Goal: Task Accomplishment & Management: Complete application form

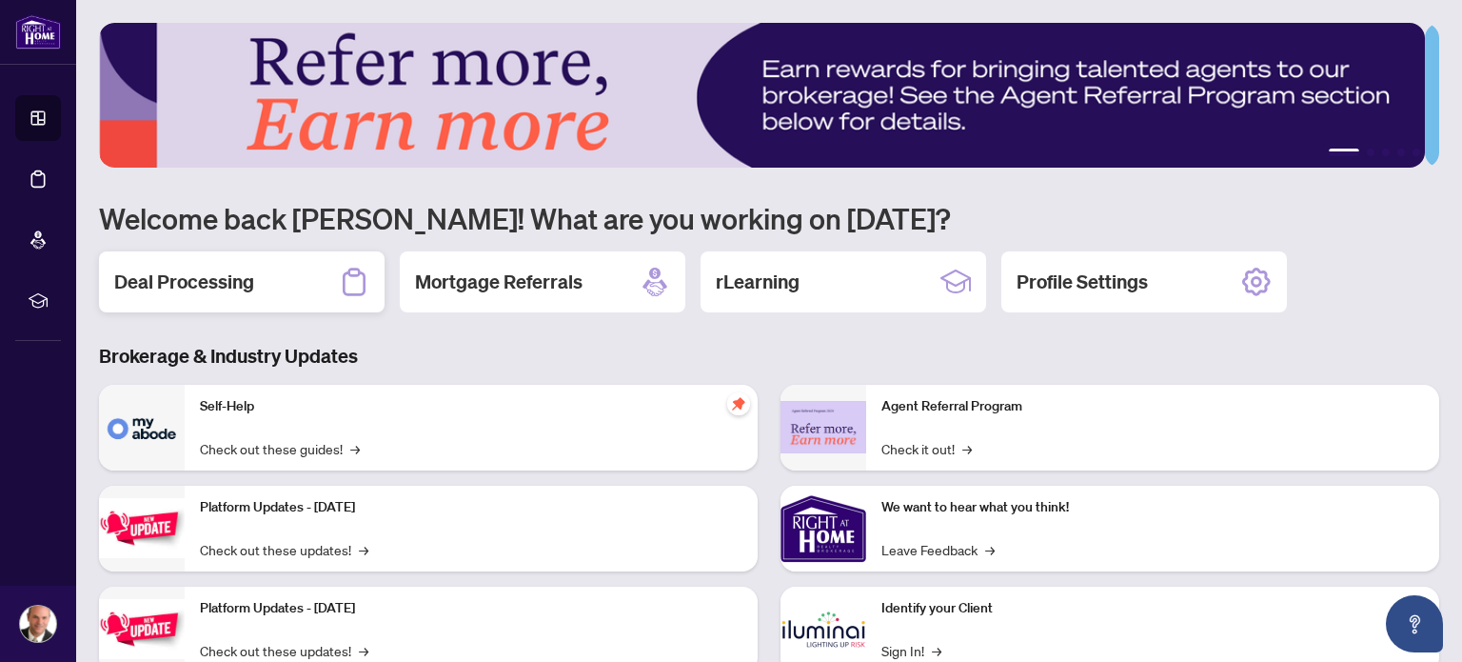
click at [185, 277] on h2 "Deal Processing" at bounding box center [184, 281] width 140 height 27
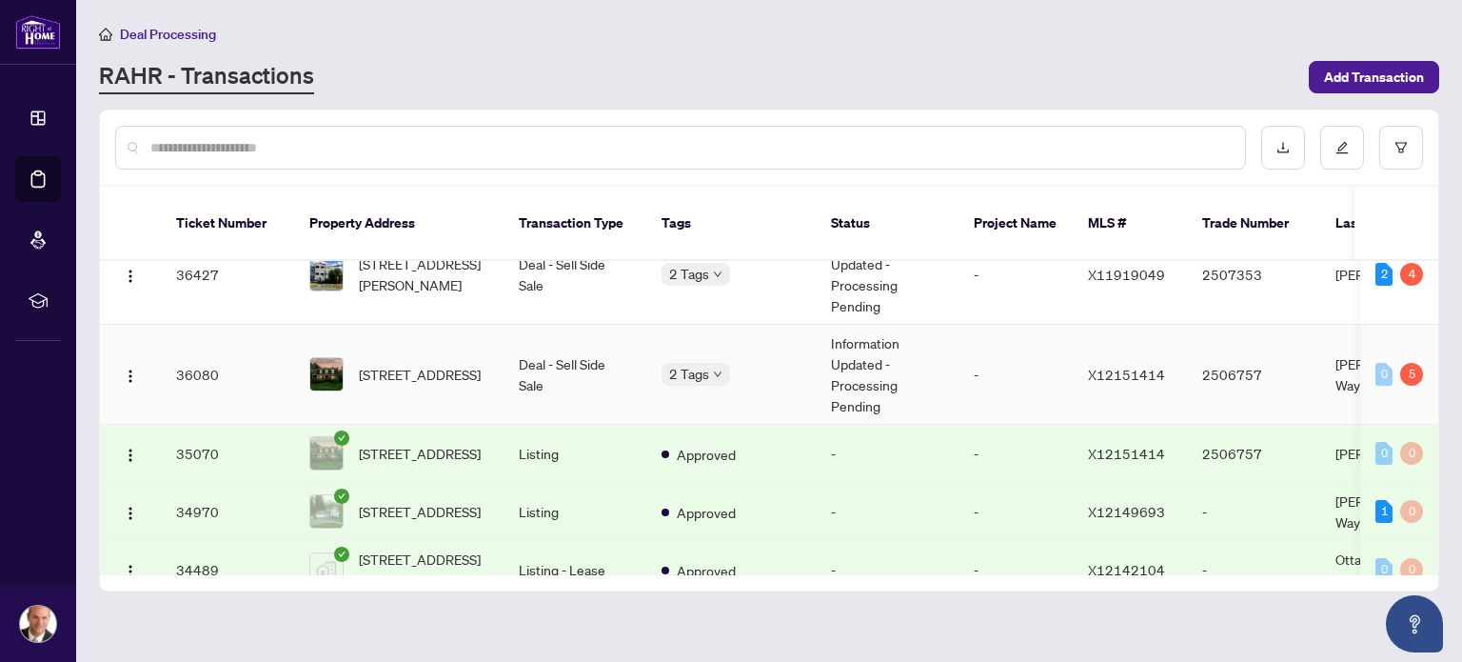
scroll to position [348, 0]
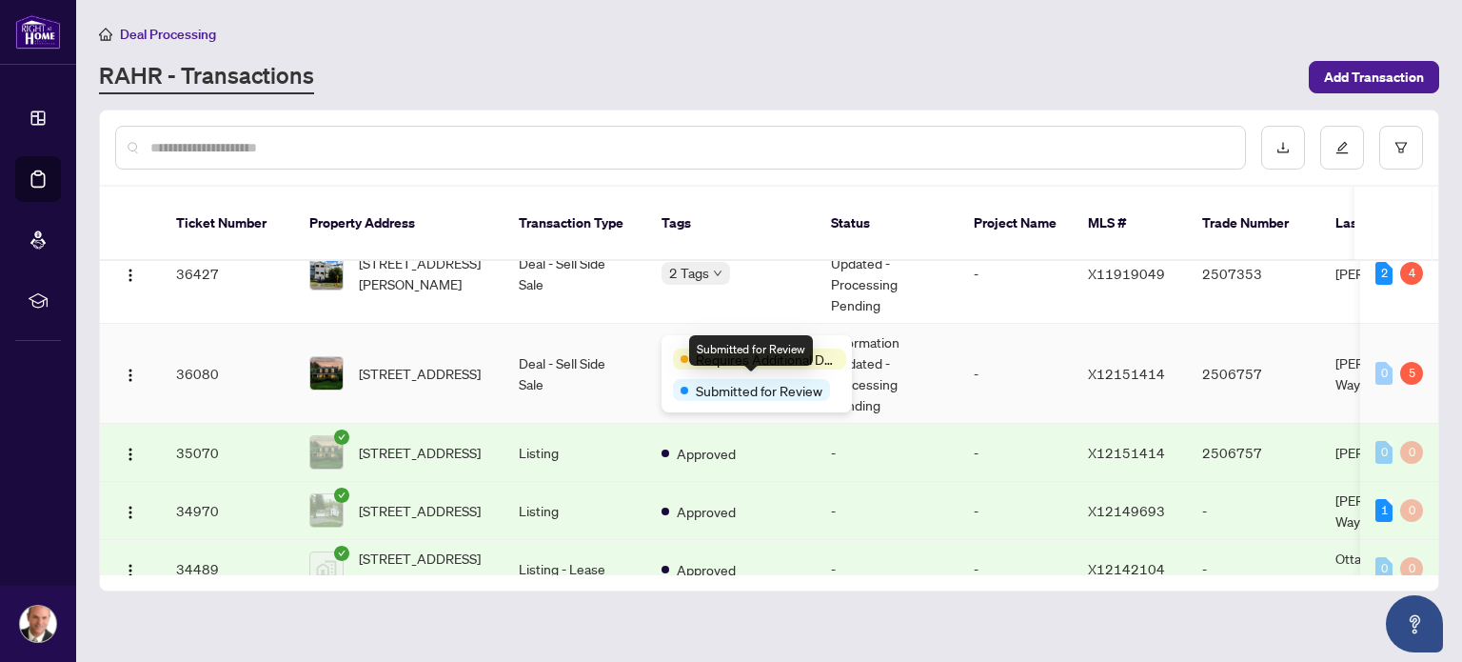
click at [728, 384] on span "Submitted for Review" at bounding box center [759, 390] width 127 height 21
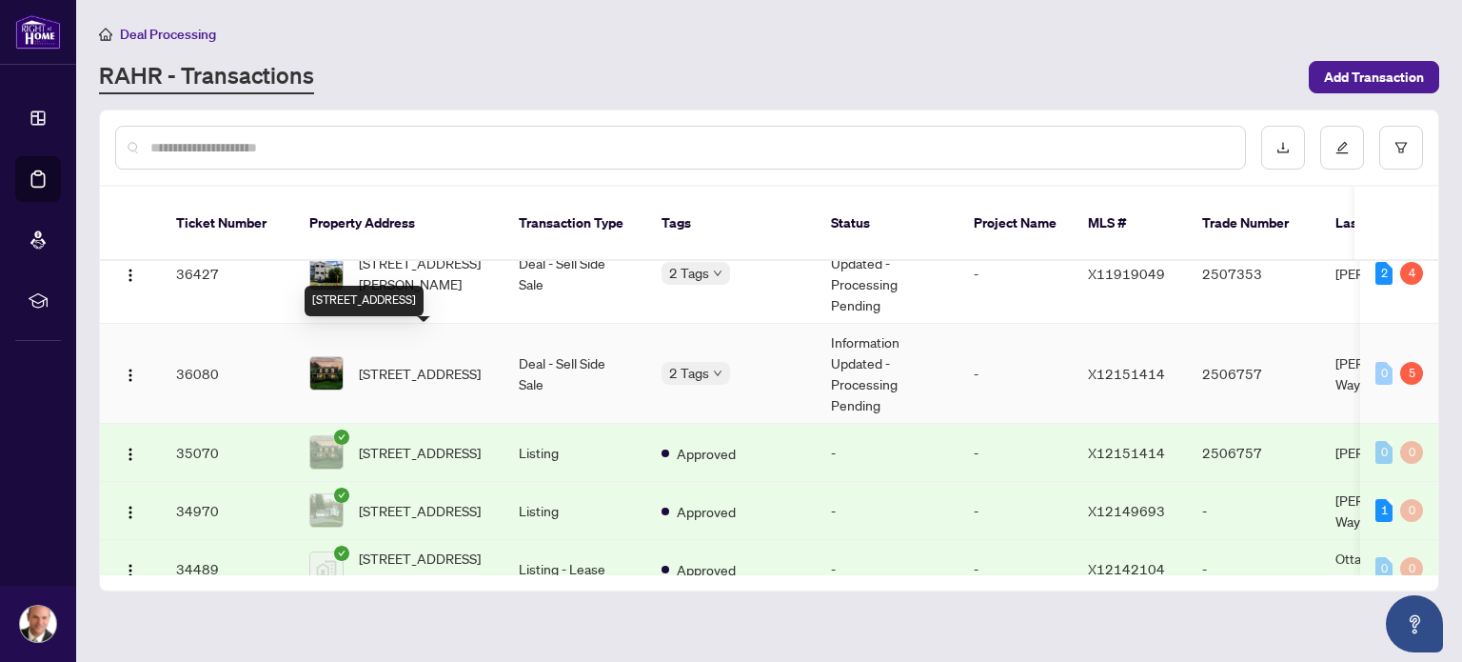
click at [403, 363] on span "2194 Hamelin Cres, Ottawa, Ontario K1J 6L1, Canada" at bounding box center [420, 373] width 122 height 21
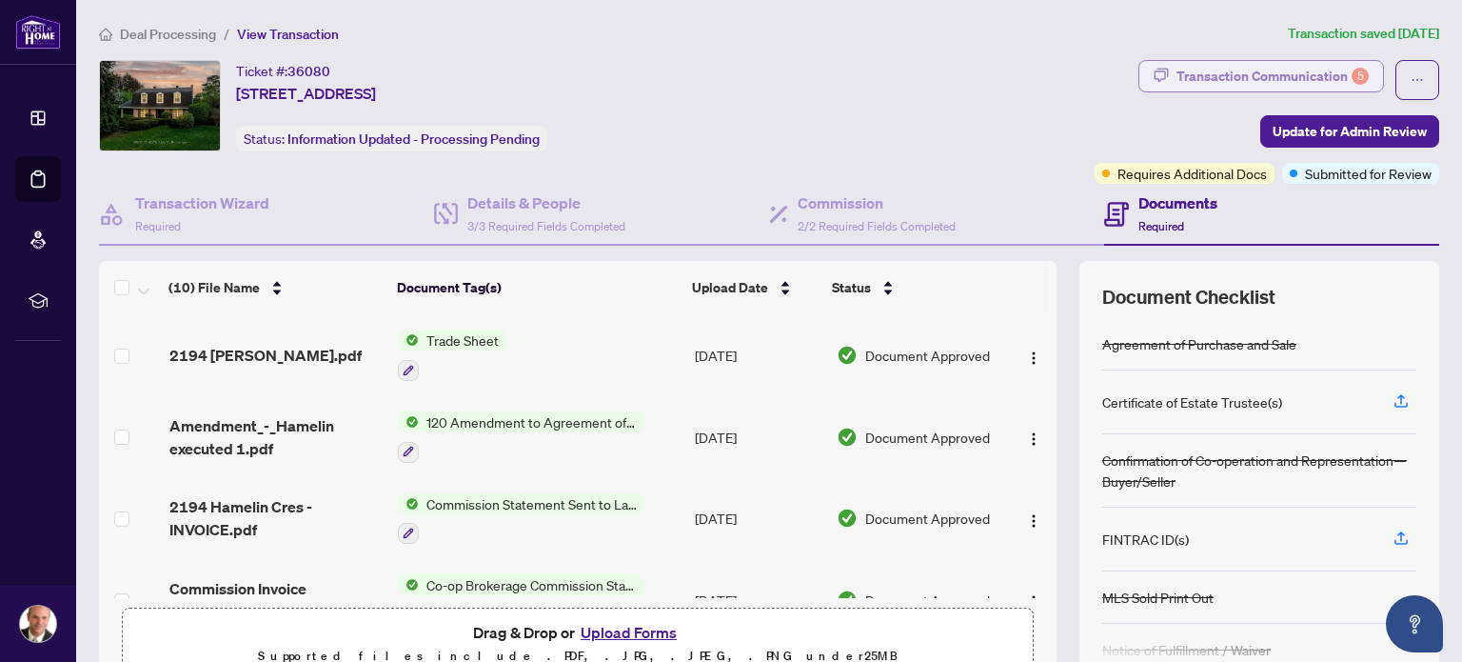
click at [1204, 76] on div "Transaction Communication 5" at bounding box center [1273, 76] width 192 height 30
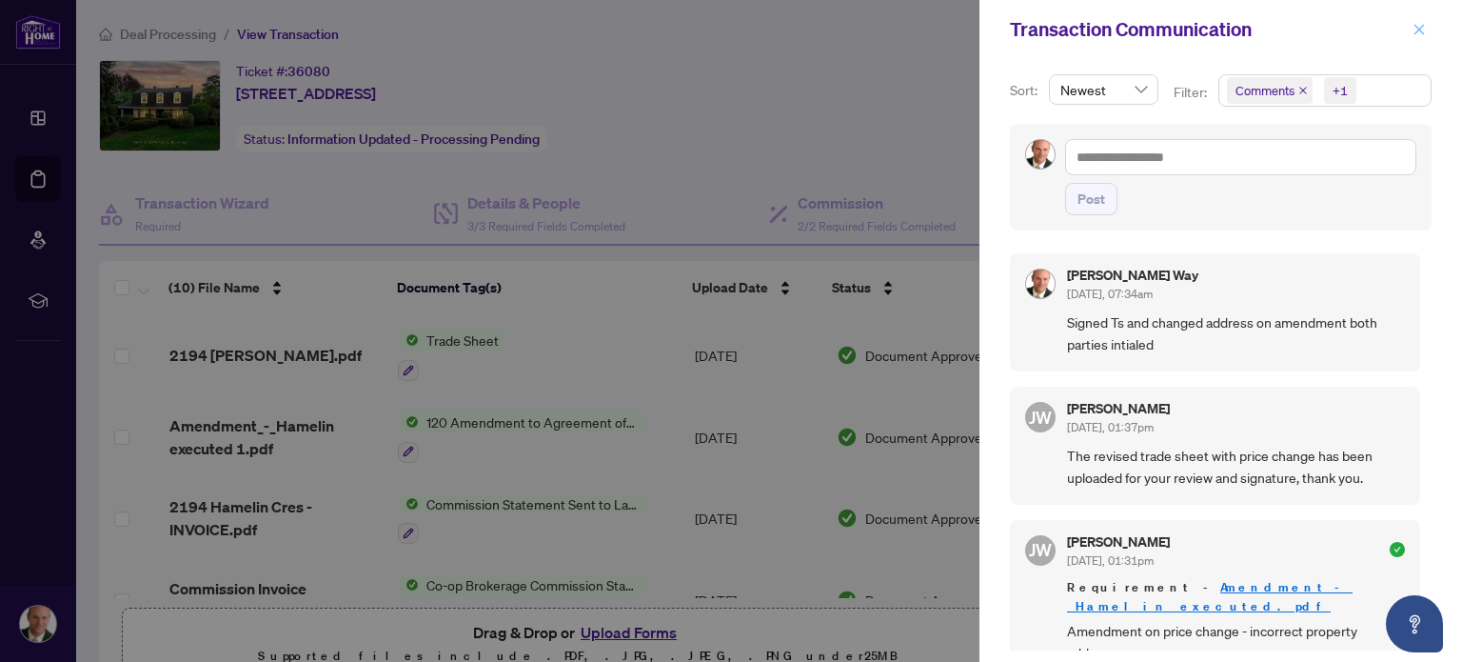
click at [1424, 27] on icon "close" at bounding box center [1419, 29] width 13 height 13
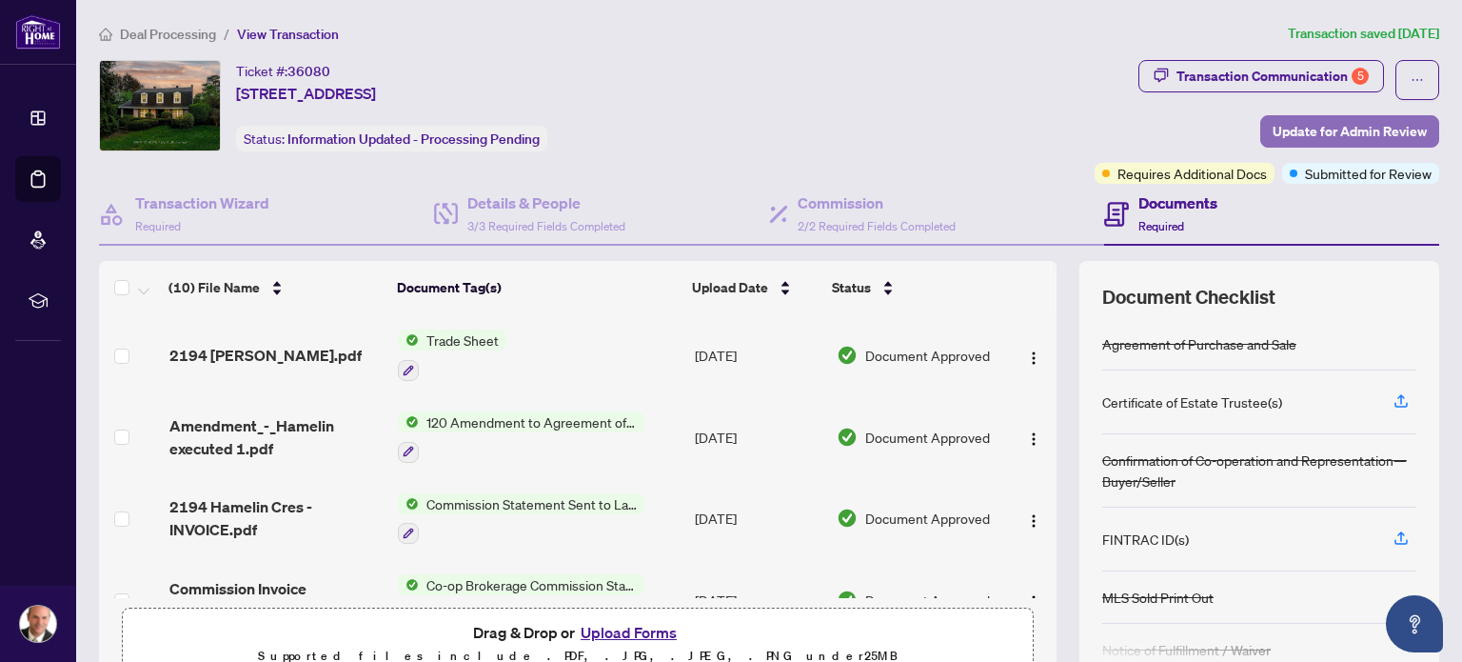
click at [1314, 140] on span "Update for Admin Review" at bounding box center [1350, 131] width 154 height 30
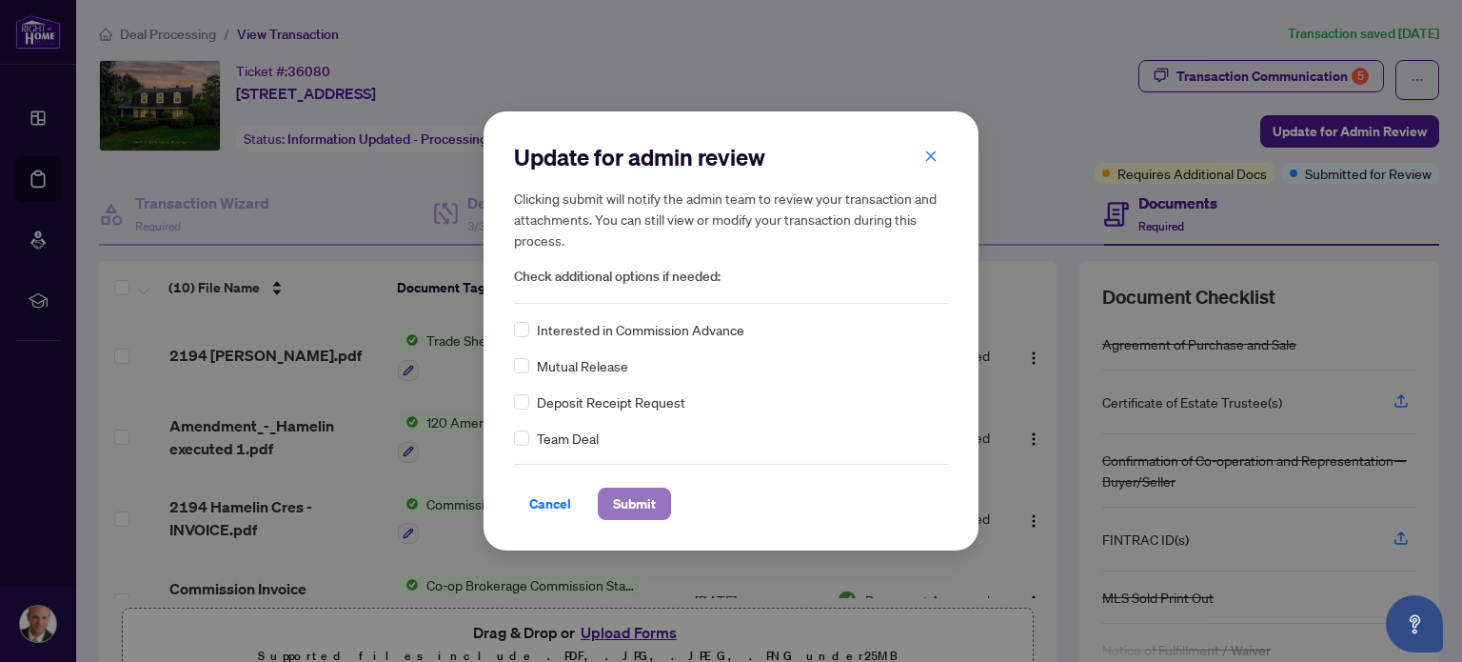
click at [637, 498] on span "Submit" at bounding box center [634, 503] width 43 height 30
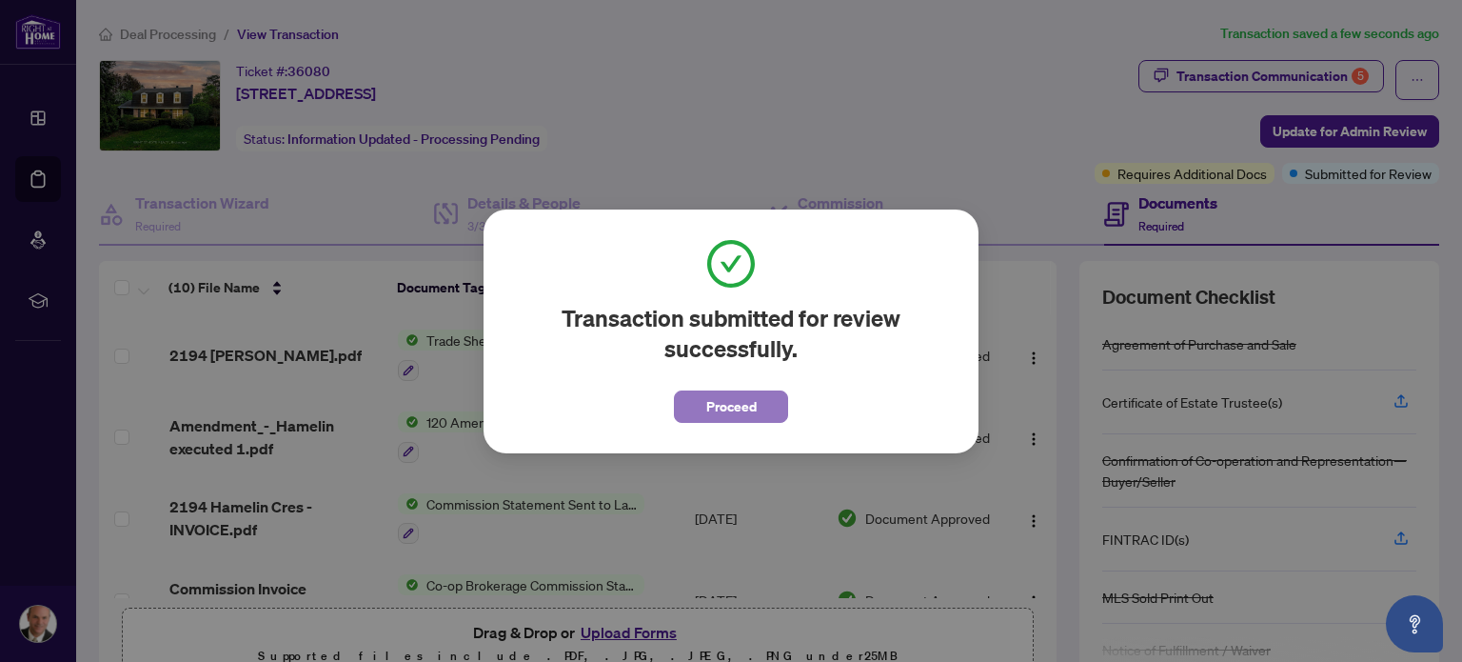
click at [708, 407] on span "Proceed" at bounding box center [731, 406] width 50 height 30
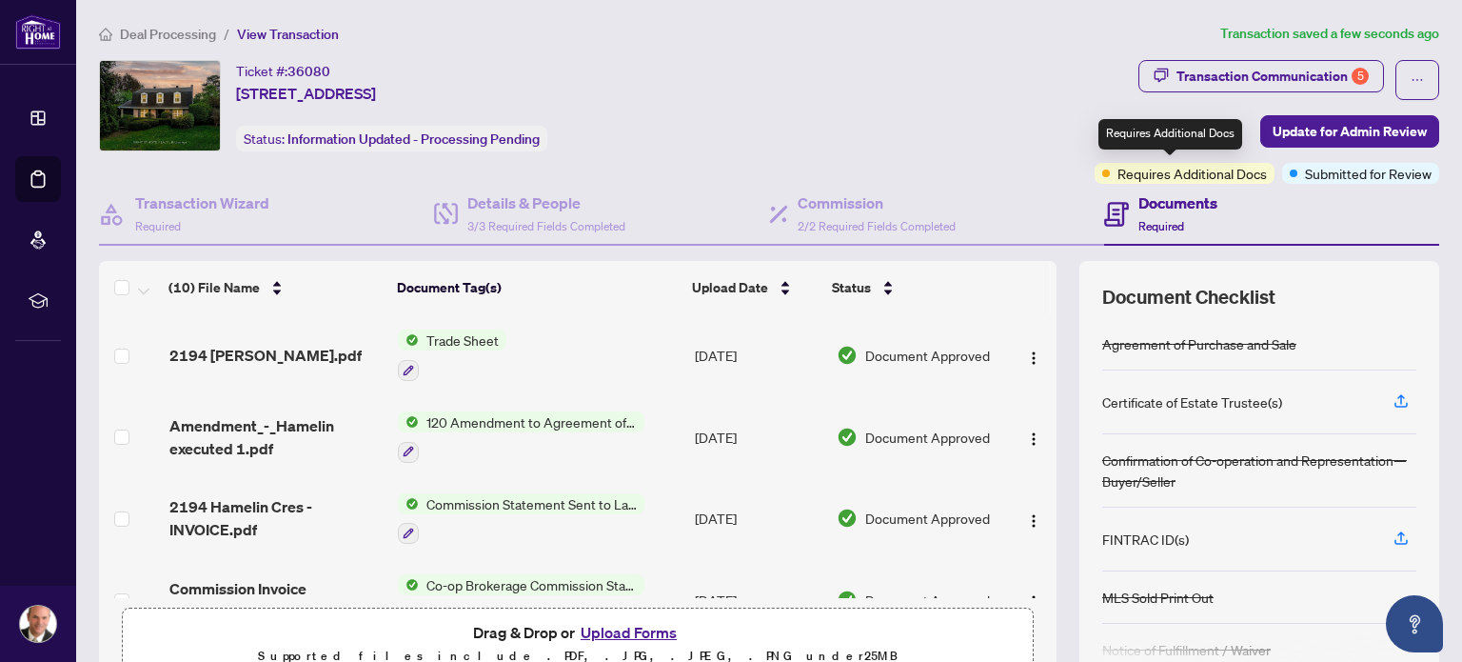
click at [1191, 178] on span "Requires Additional Docs" at bounding box center [1192, 173] width 149 height 21
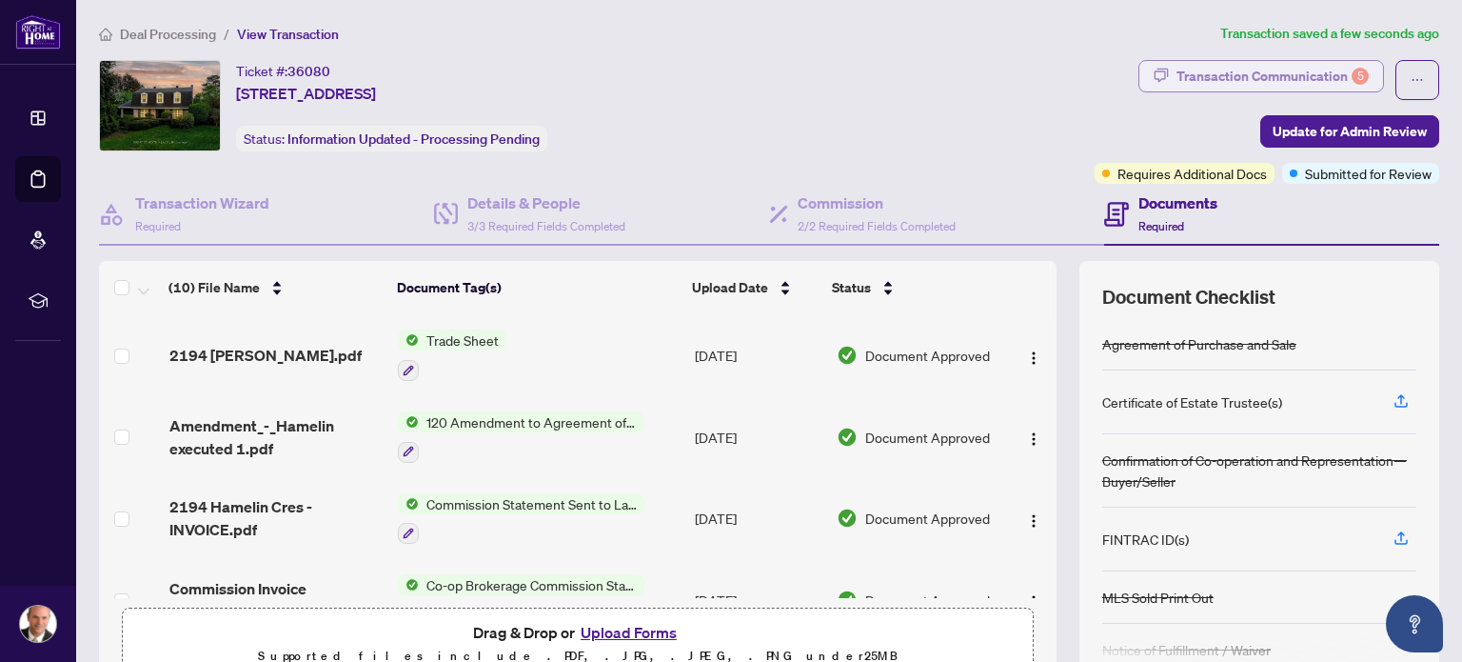
click at [1253, 73] on div "Transaction Communication 5" at bounding box center [1273, 76] width 192 height 30
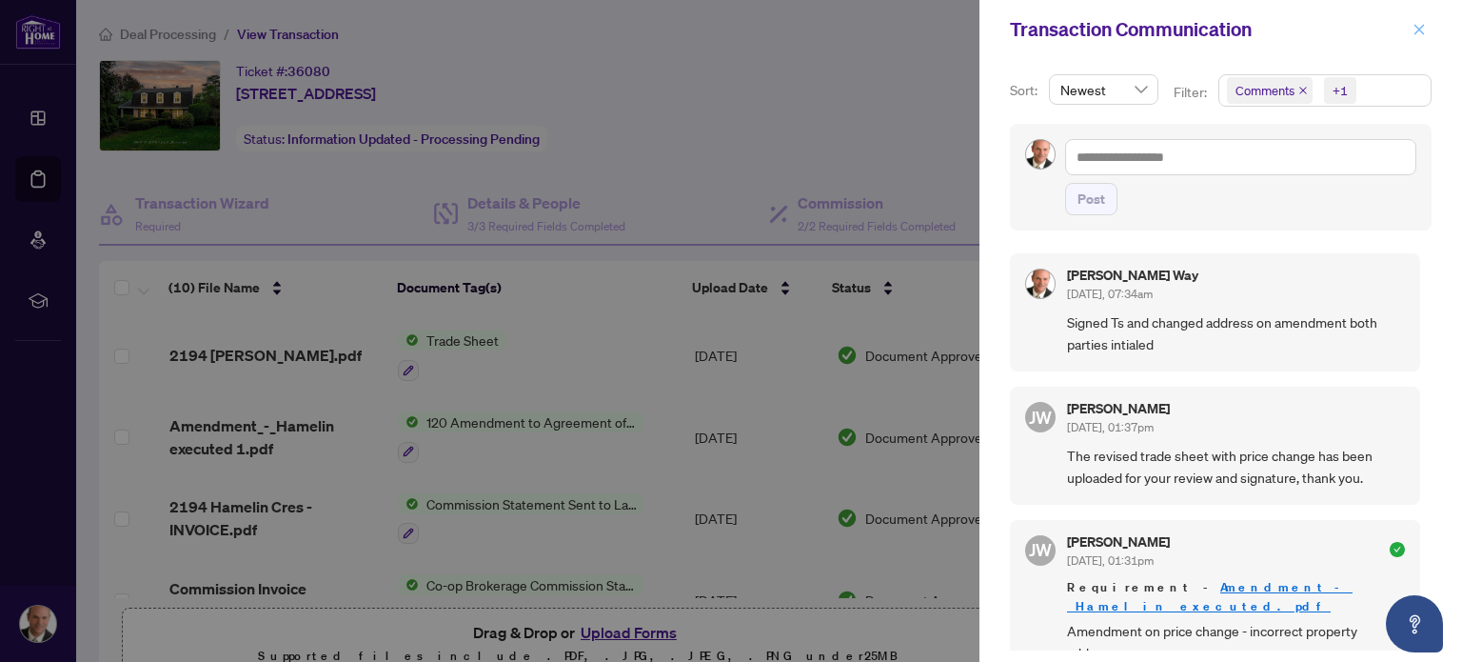
click at [1417, 26] on icon "close" at bounding box center [1419, 29] width 13 height 13
